Goal: Book appointment/travel/reservation

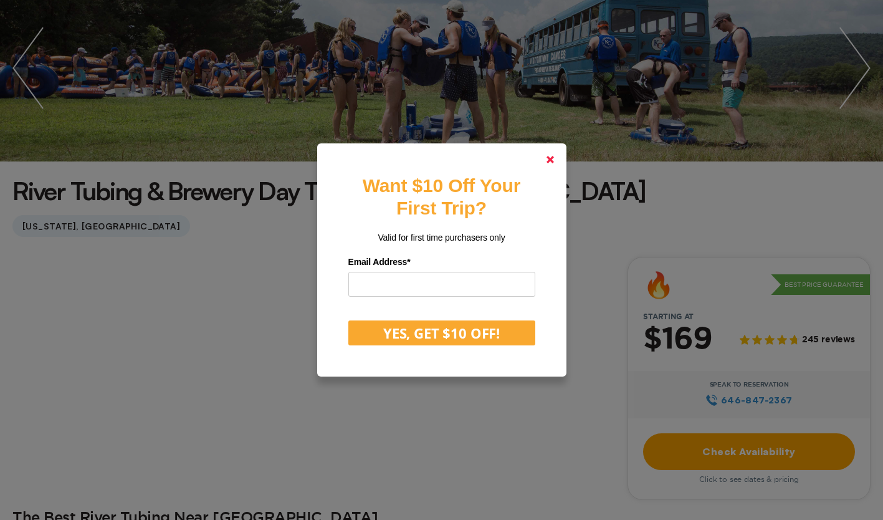
click at [553, 155] on link at bounding box center [550, 160] width 30 height 30
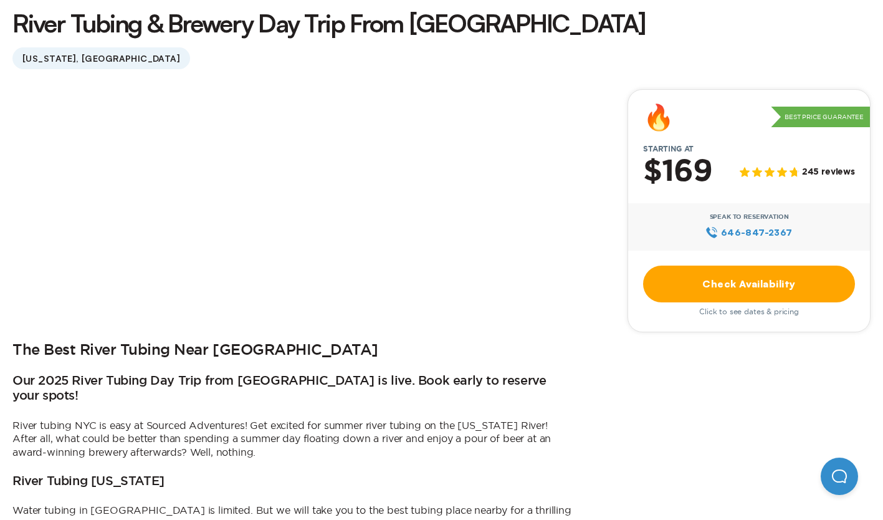
scroll to position [326, 0]
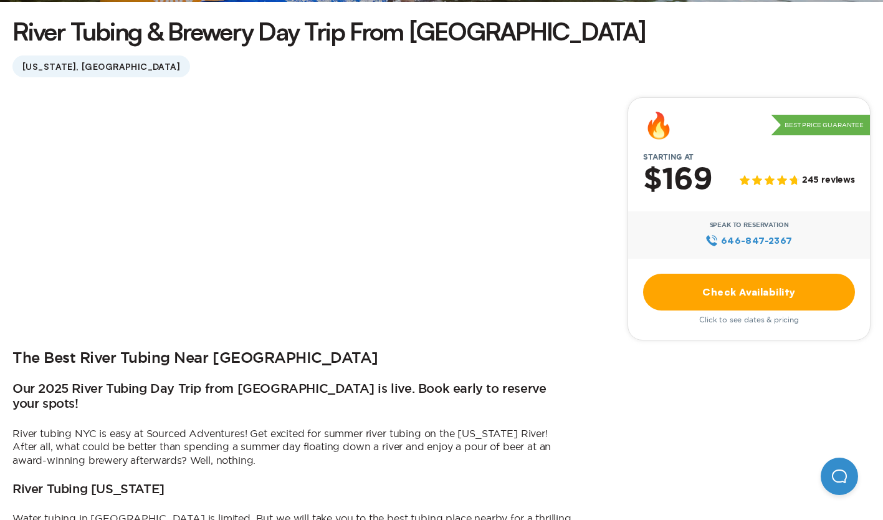
click at [744, 285] on link "Check Availability" at bounding box center [749, 292] width 212 height 37
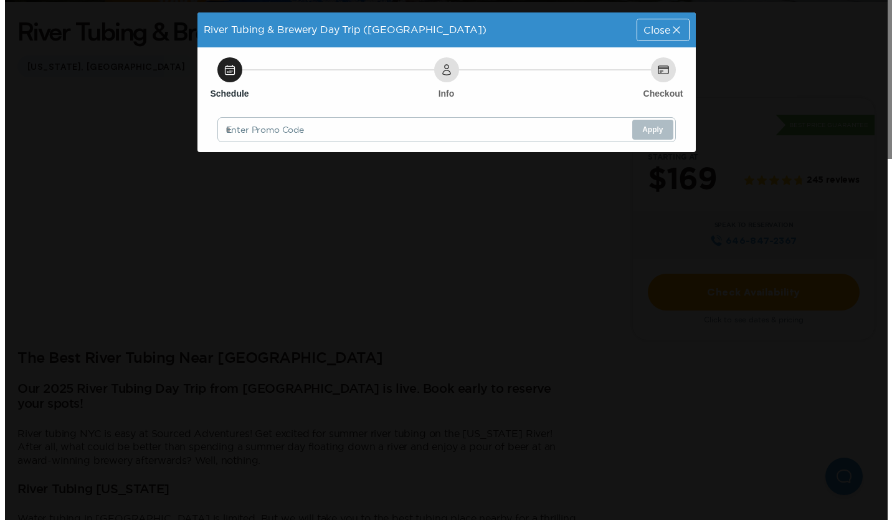
scroll to position [0, 0]
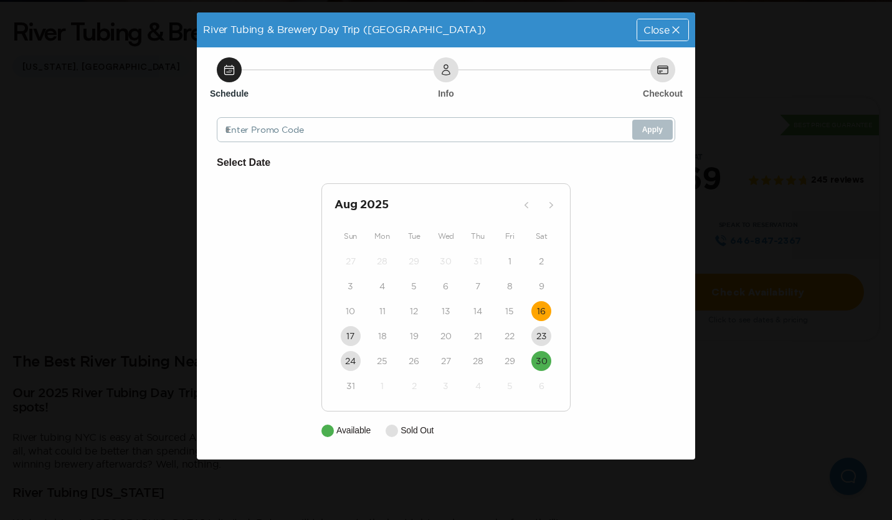
click at [541, 308] on time "16" at bounding box center [541, 311] width 9 height 12
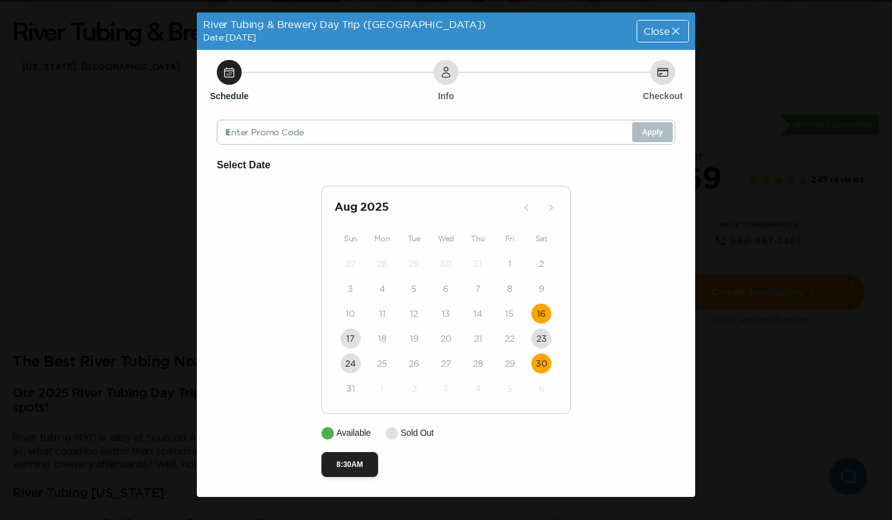
click at [544, 364] on time "30" at bounding box center [542, 363] width 12 height 12
click at [542, 314] on time "16" at bounding box center [541, 313] width 9 height 12
click at [537, 363] on time "30" at bounding box center [542, 363] width 12 height 12
click at [343, 460] on button "8:30AM" at bounding box center [349, 464] width 57 height 25
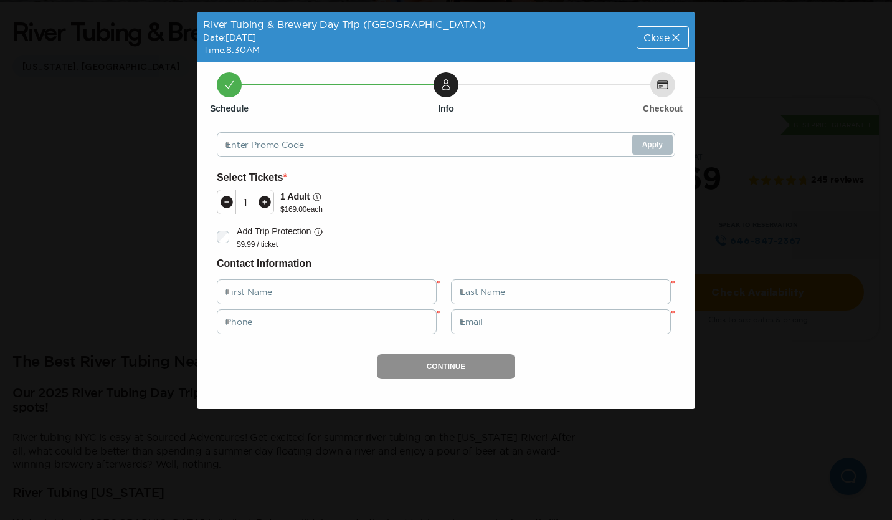
click at [264, 201] on icon at bounding box center [264, 201] width 15 height 15
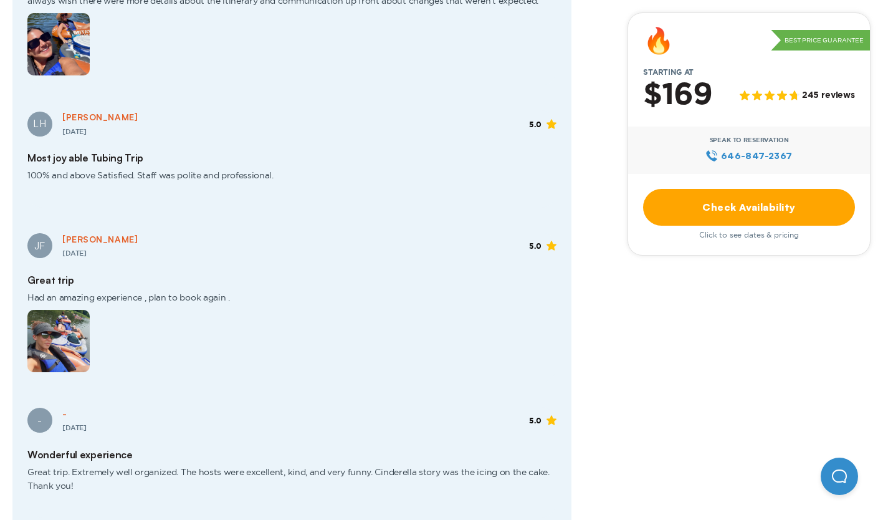
scroll to position [2444, 0]
click at [40, 321] on img at bounding box center [58, 340] width 62 height 62
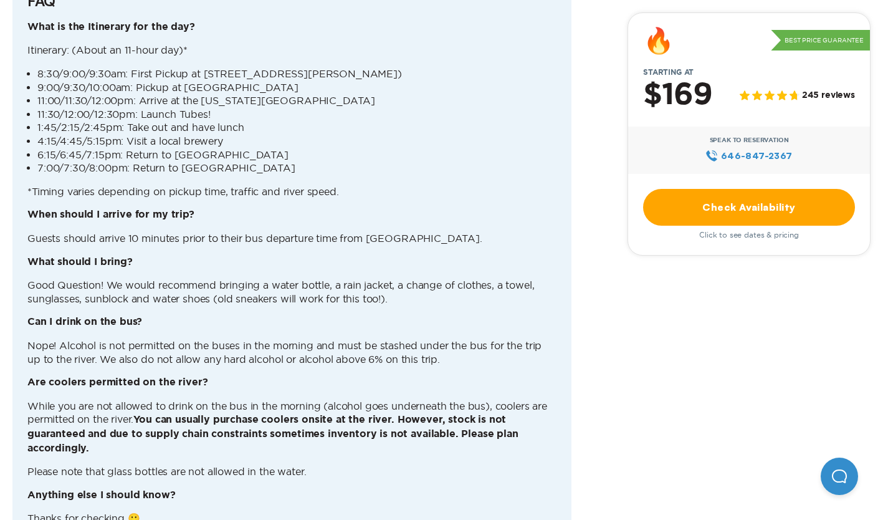
scroll to position [3339, 0]
